Goal: Task Accomplishment & Management: Manage account settings

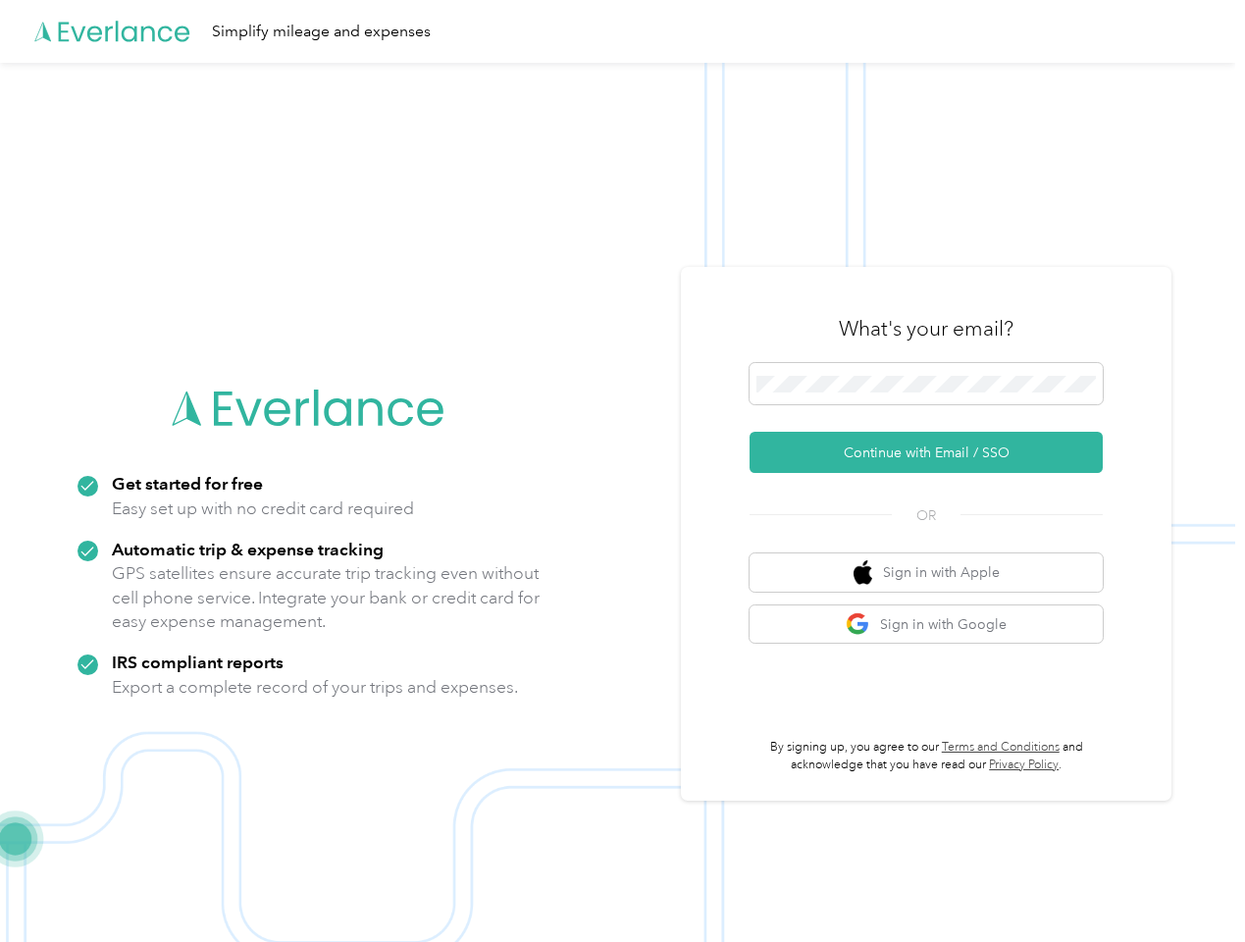
click at [622, 471] on img at bounding box center [617, 534] width 1235 height 942
click at [622, 31] on div "Simplify mileage and expenses" at bounding box center [617, 31] width 1235 height 63
click at [934, 452] on button "Continue with Email / SSO" at bounding box center [926, 452] width 353 height 41
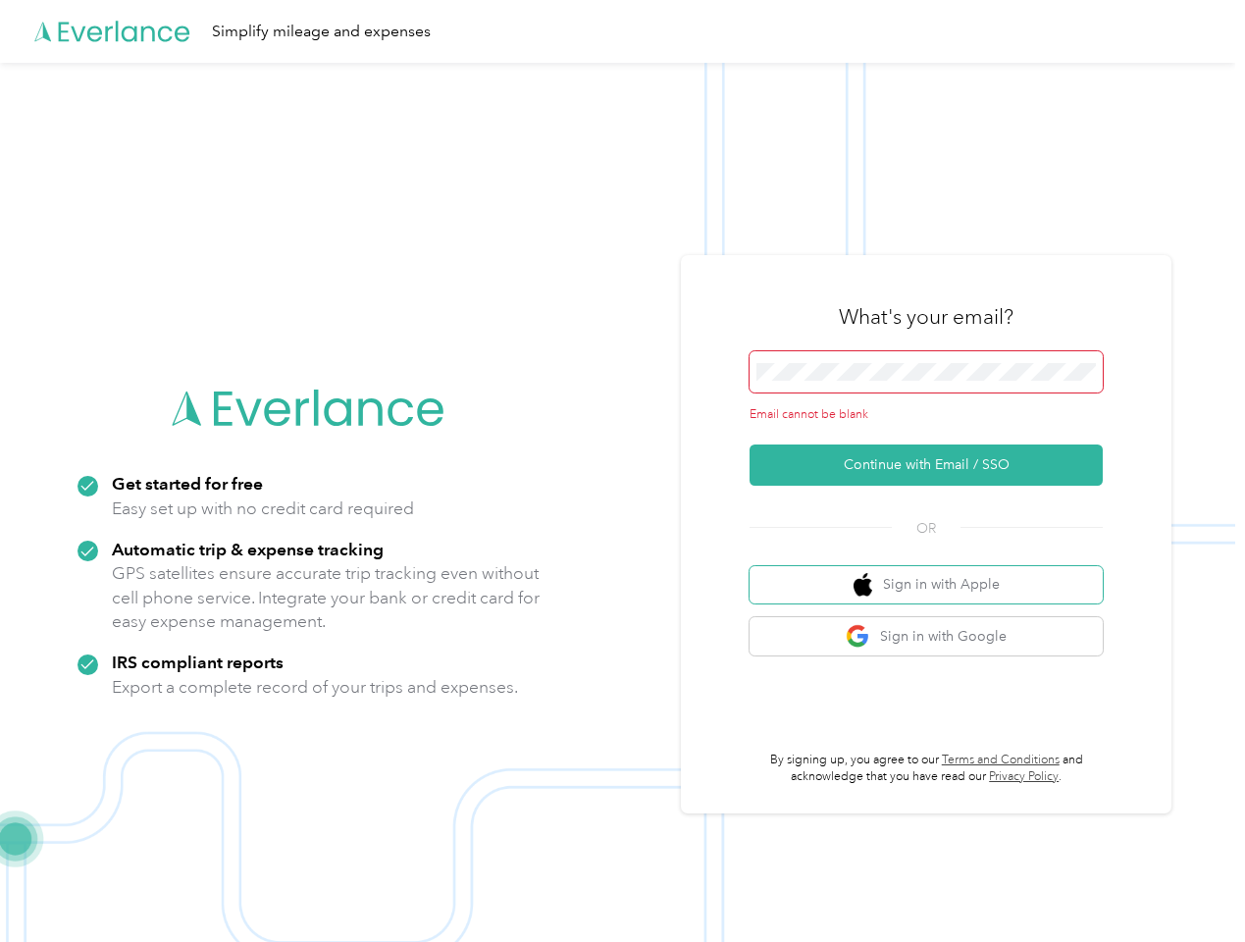
click at [934, 572] on button "Sign in with Apple" at bounding box center [926, 585] width 353 height 38
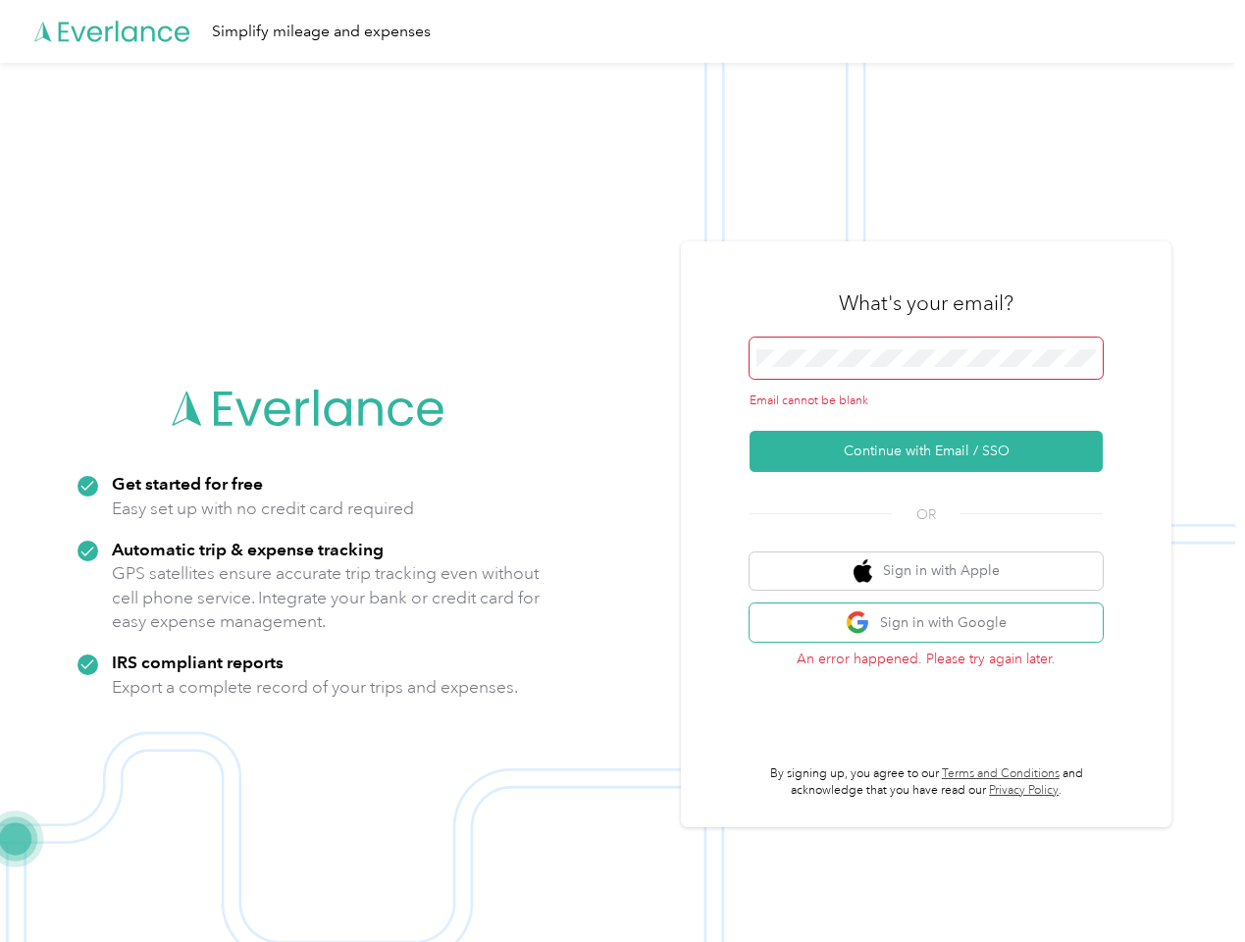
click at [934, 624] on button "Sign in with Google" at bounding box center [926, 622] width 353 height 38
